Goal: Information Seeking & Learning: Learn about a topic

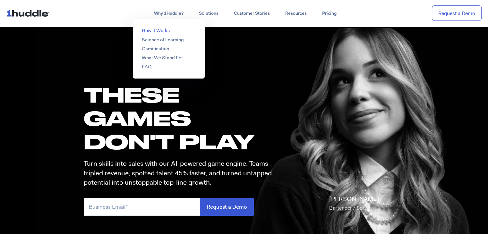
click at [171, 28] on li "How It Works" at bounding box center [169, 30] width 72 height 7
click at [168, 29] on link "How It Works" at bounding box center [156, 30] width 28 height 6
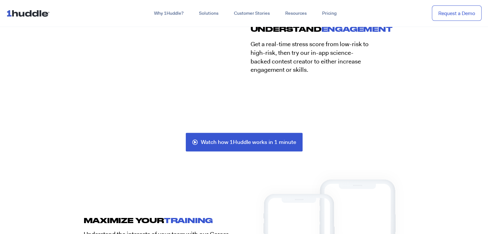
scroll to position [1292, 0]
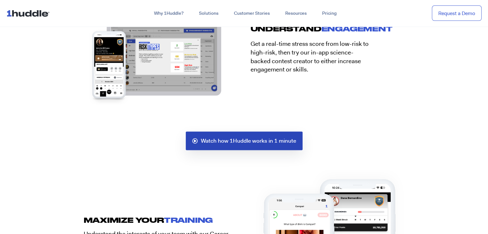
click at [286, 149] on link "Watch how 1Huddle works in 1 minute" at bounding box center [244, 141] width 117 height 19
